Goal: Information Seeking & Learning: Compare options

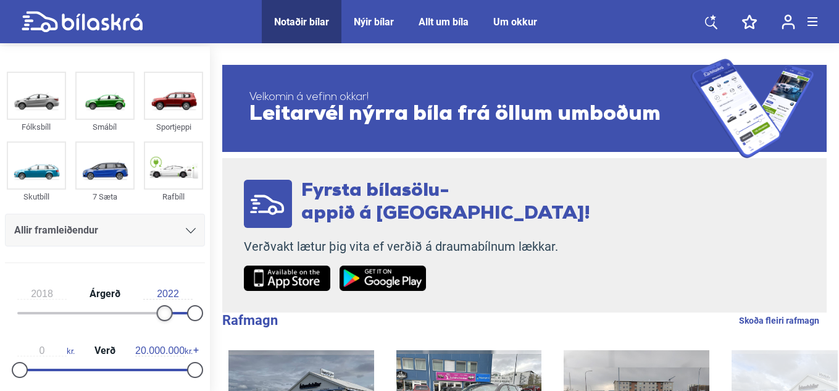
type input "2019"
click at [167, 304] on div "2019 Árgerð 2022" at bounding box center [105, 301] width 200 height 57
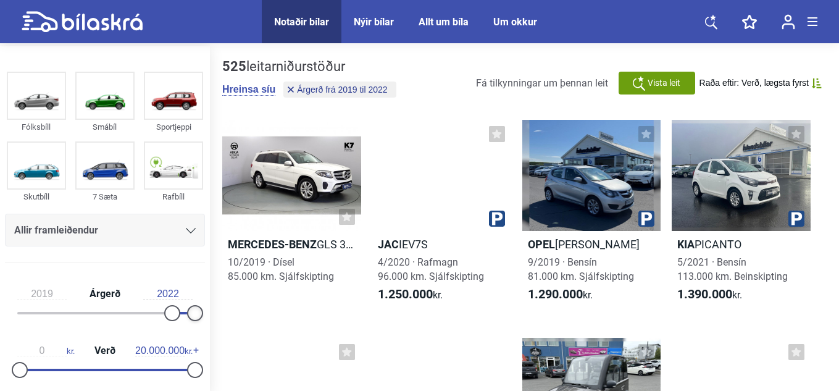
drag, startPoint x: 203, startPoint y: 308, endPoint x: 209, endPoint y: 308, distance: 6.8
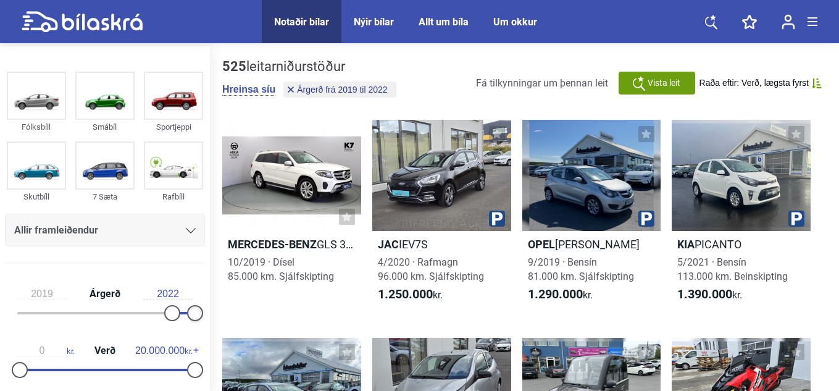
click at [209, 308] on aside "Fólksbíll Smábíl Sportjeppi Skutbíll 7 Sæta Rafbíll Allir framleiðendur [PERSON…" at bounding box center [105, 220] width 210 height 348
type input "0"
drag, startPoint x: 19, startPoint y: 364, endPoint x: 69, endPoint y: 367, distance: 50.1
click at [15, 361] on div "0 kr. Verð 20.000.000 kr." at bounding box center [105, 358] width 200 height 57
drag, startPoint x: 188, startPoint y: 364, endPoint x: 39, endPoint y: 358, distance: 149.6
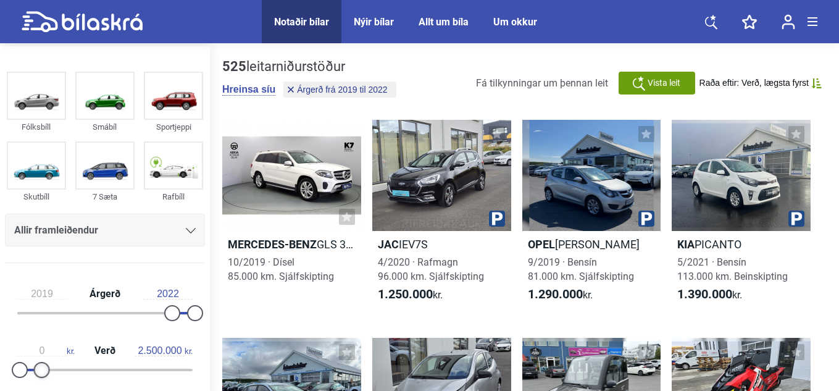
click at [39, 358] on div "0 kr. Verð 2.500.000 kr." at bounding box center [105, 358] width 200 height 57
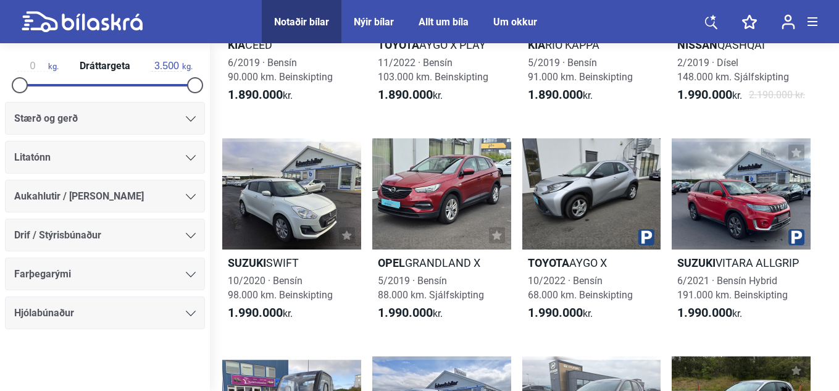
scroll to position [679, 0]
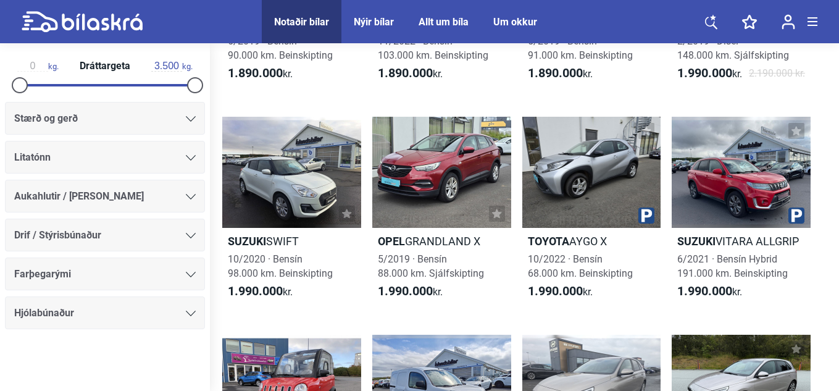
type input "20.000.000"
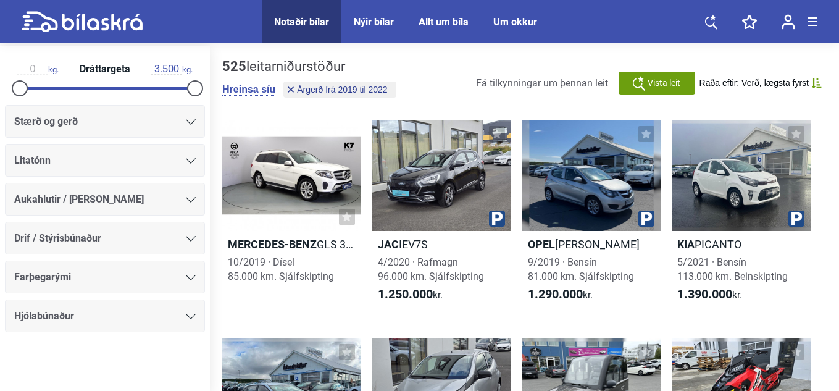
type input "1999"
